Goal: Information Seeking & Learning: Learn about a topic

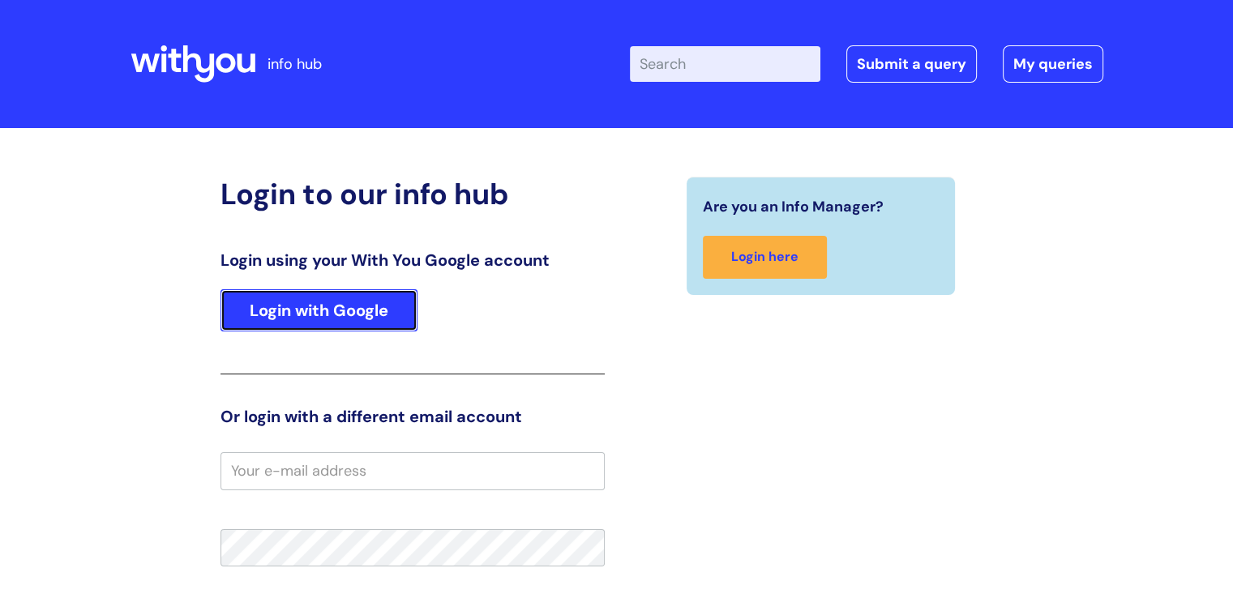
click at [340, 305] on link "Login with Google" at bounding box center [319, 310] width 197 height 42
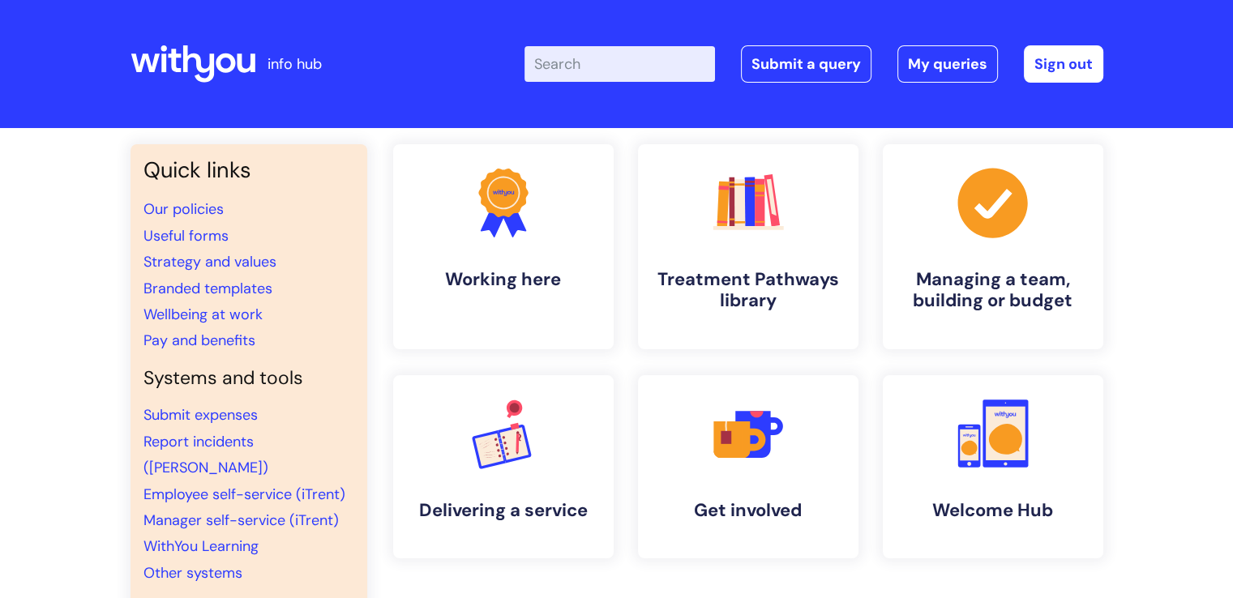
click at [658, 62] on input "Enter your search term here..." at bounding box center [620, 64] width 191 height 36
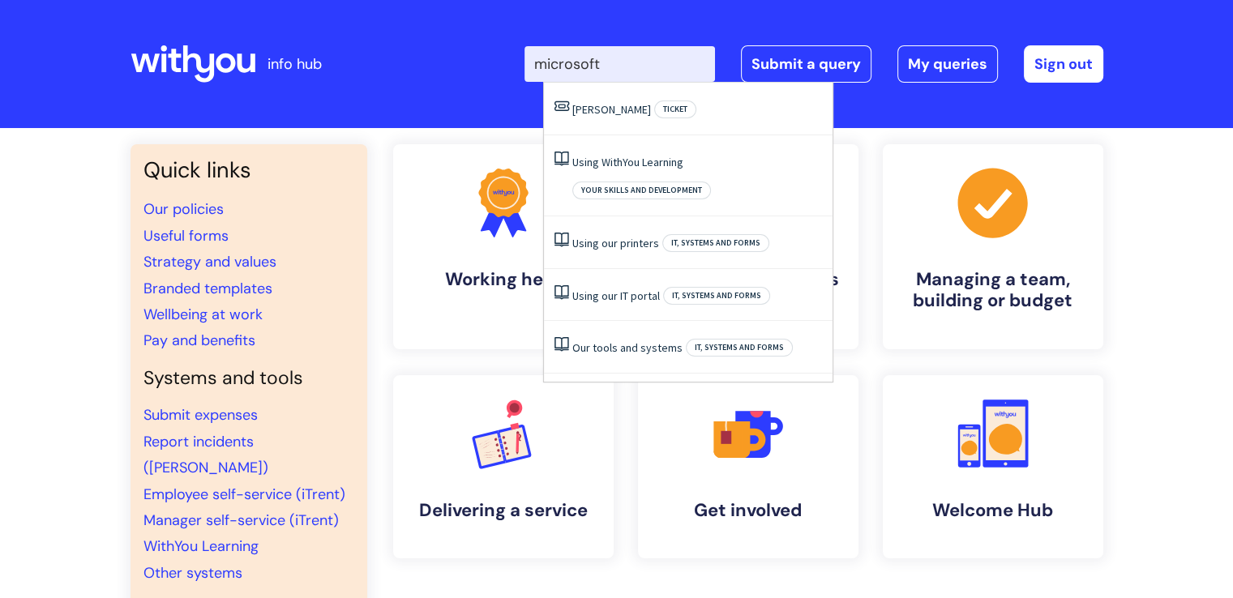
type input "microsoft"
click button "Search" at bounding box center [0, 0] width 0 height 0
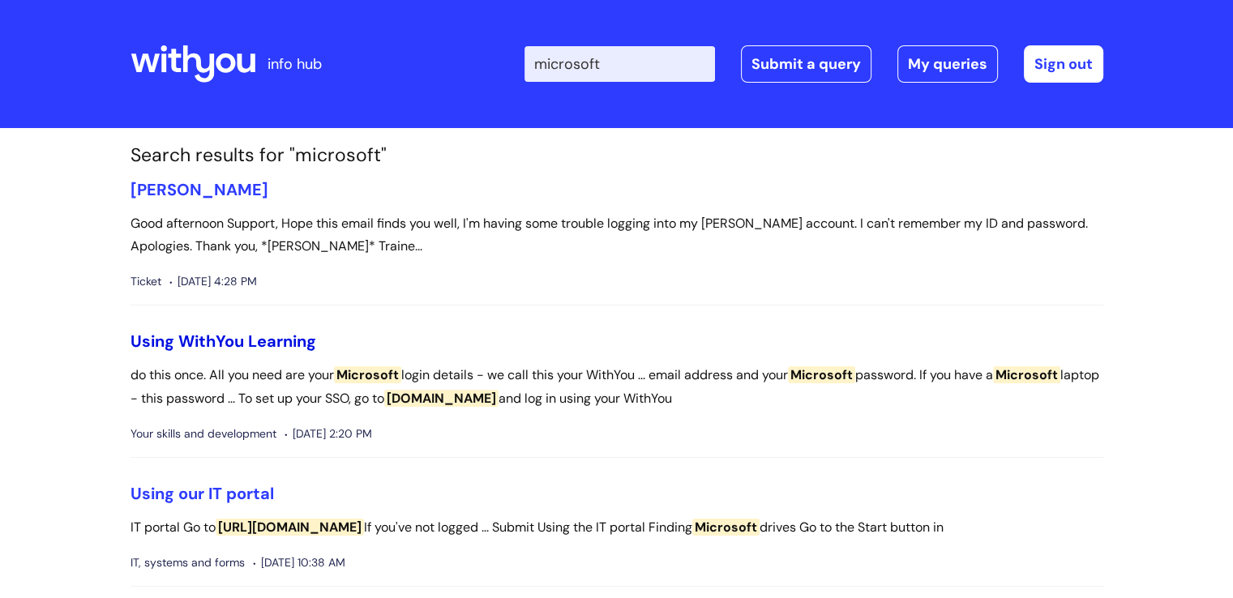
click at [309, 340] on link "Using WithYou Learning" at bounding box center [224, 341] width 186 height 21
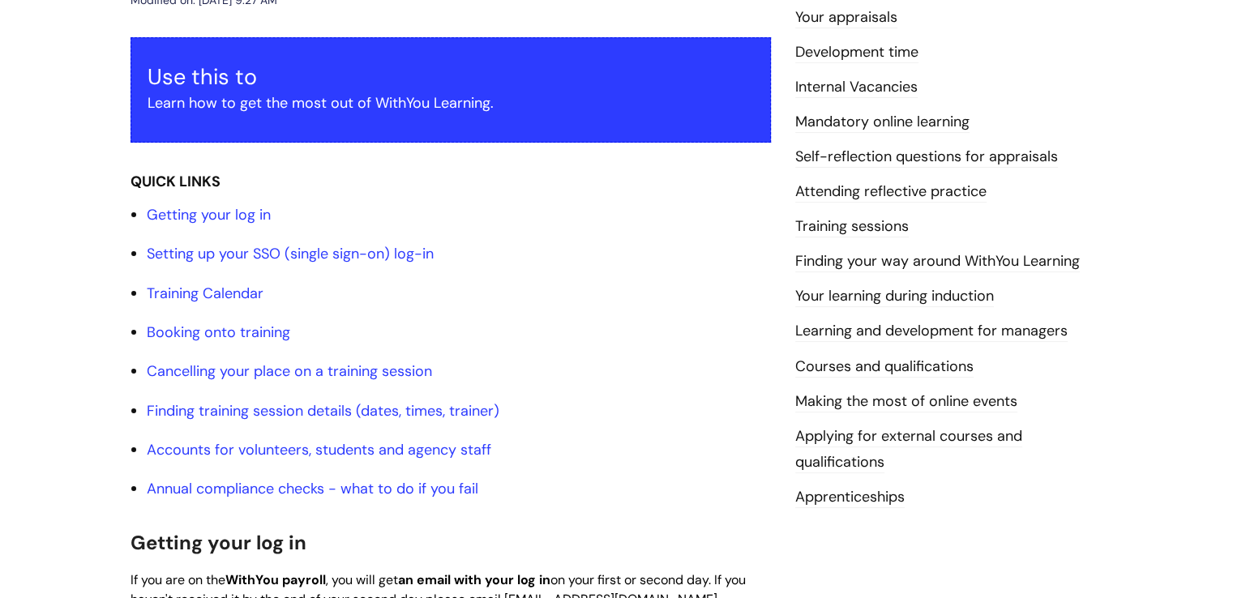
scroll to position [265, 0]
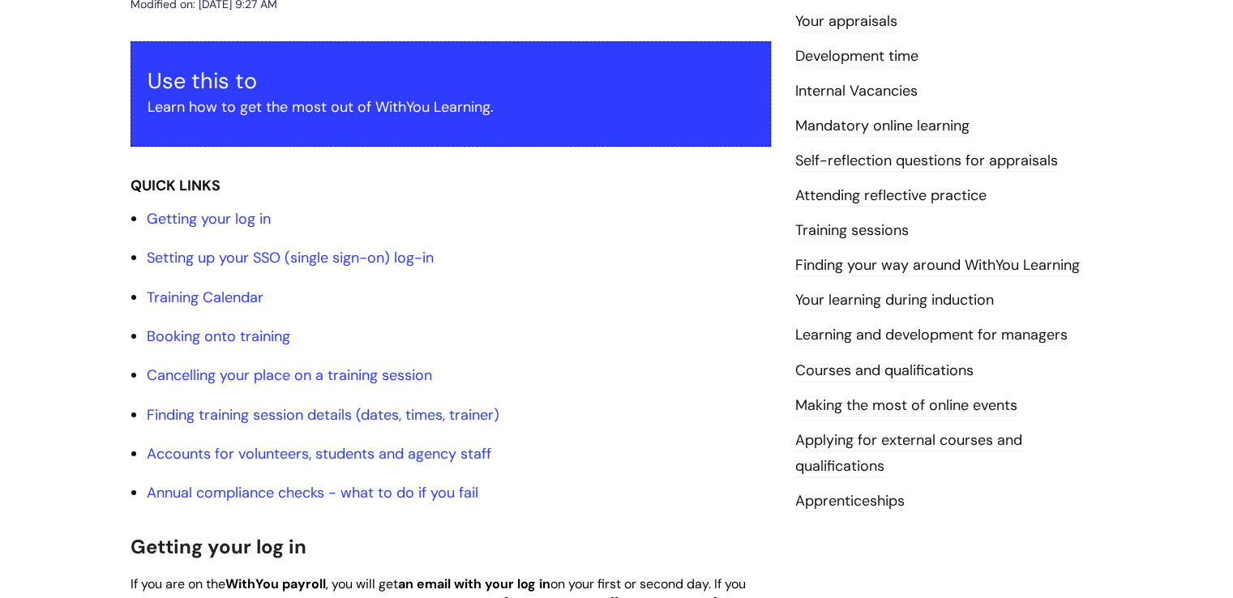
click at [512, 360] on ul "Getting your log in Setting up your SSO (single sign-on) log-in Training Calend…" at bounding box center [459, 356] width 624 height 301
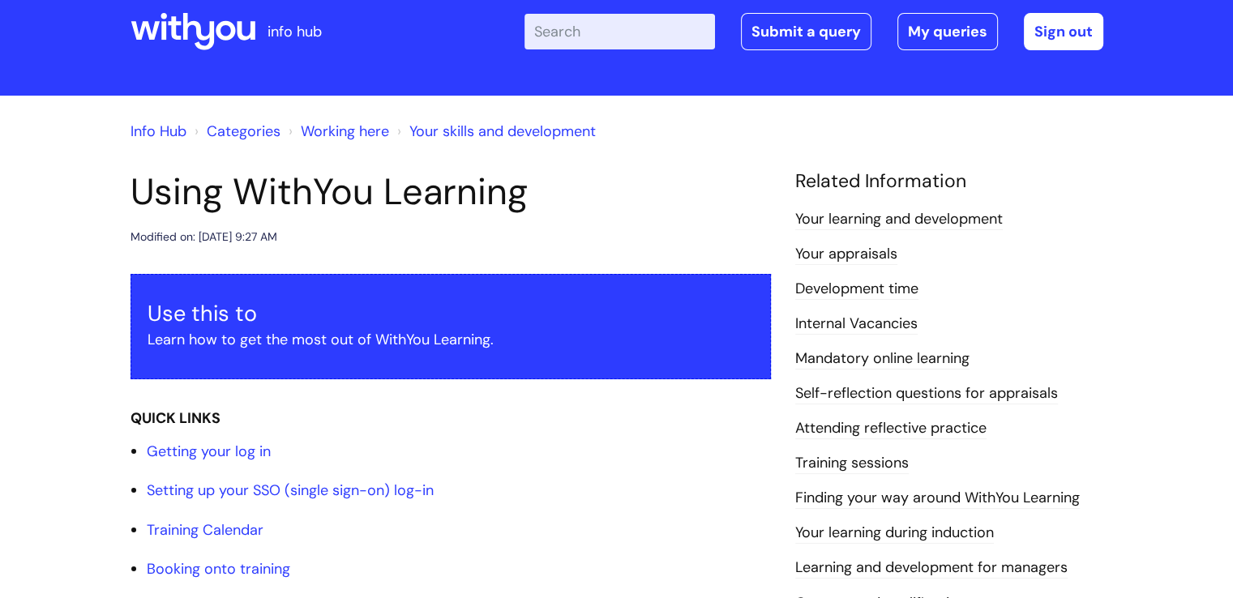
scroll to position [31, 0]
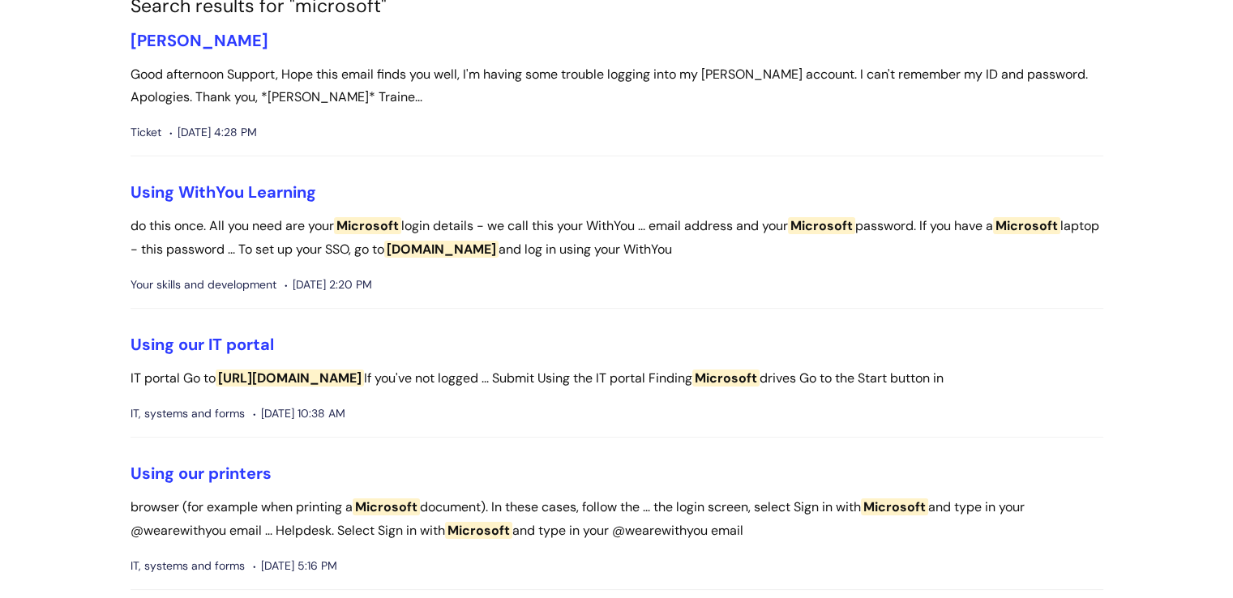
scroll to position [151, 0]
